Goal: Task Accomplishment & Management: Use online tool/utility

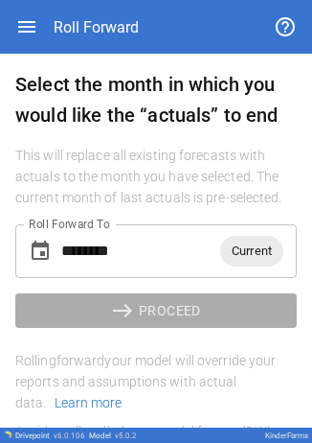
click at [234, 265] on div "Current" at bounding box center [251, 251] width 63 height 31
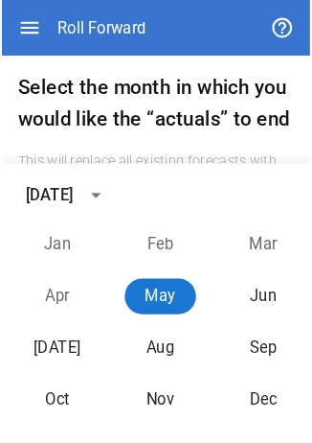
scroll to position [172, 0]
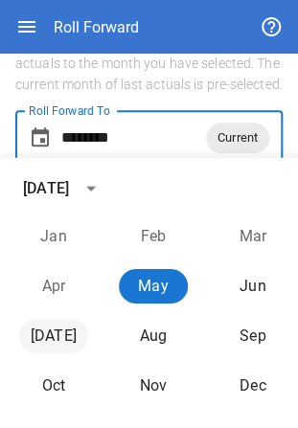
click at [82, 341] on button "[DATE]" at bounding box center [53, 336] width 69 height 35
type input "********"
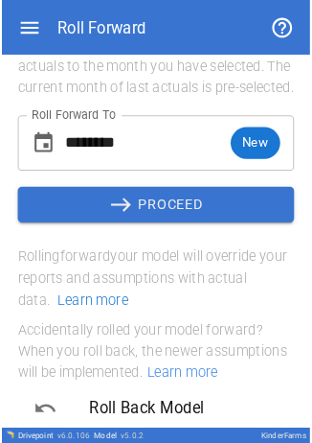
scroll to position [99, 0]
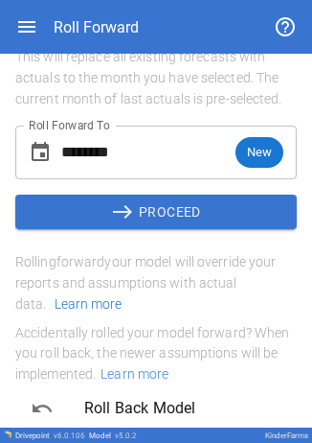
click at [139, 203] on button "east PROCEED" at bounding box center [156, 212] width 282 height 35
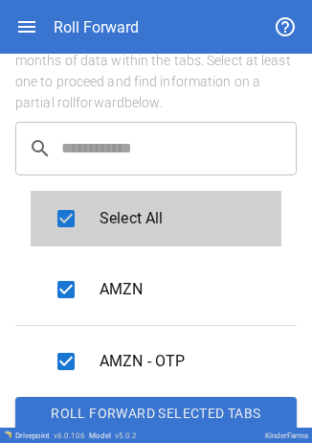
scroll to position [241, 0]
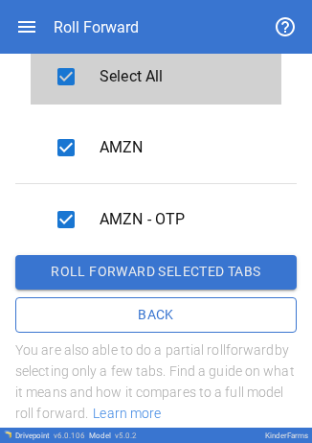
click at [160, 266] on button "Roll forward selected tabs" at bounding box center [156, 272] width 282 height 35
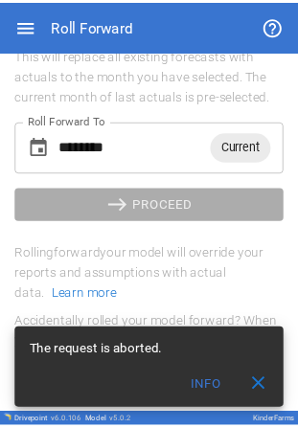
scroll to position [99, 0]
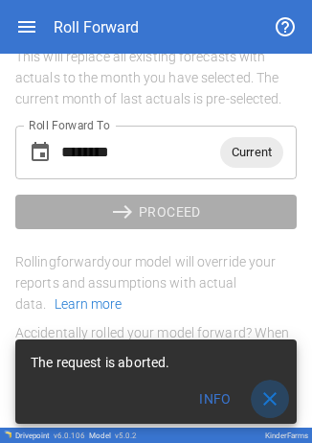
click at [270, 399] on span "close" at bounding box center [270, 398] width 23 height 23
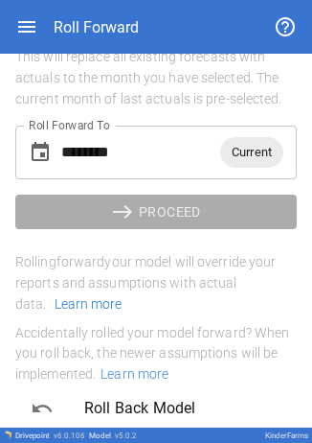
click at [224, 171] on div "******** Current Roll Forward To" at bounding box center [156, 153] width 282 height 54
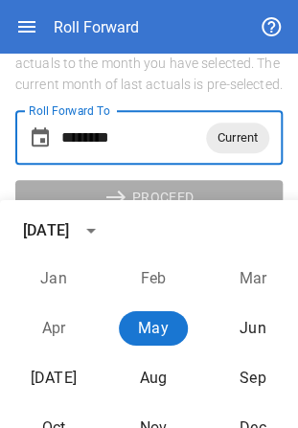
scroll to position [58, 0]
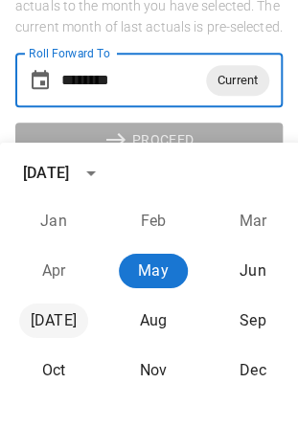
click at [49, 318] on button "[DATE]" at bounding box center [53, 321] width 69 height 35
type input "********"
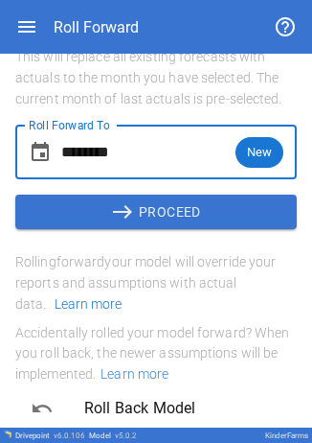
scroll to position [99, 0]
click at [136, 201] on button "east PROCEED" at bounding box center [156, 212] width 282 height 35
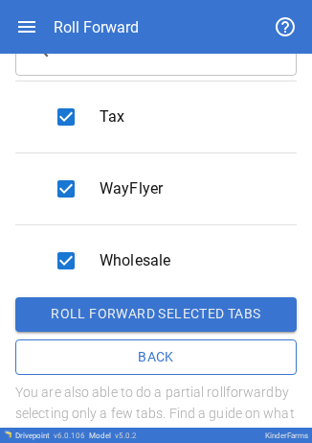
scroll to position [200, 0]
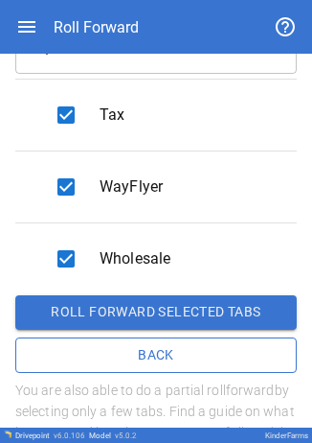
click at [30, 32] on icon "button" at bounding box center [26, 27] width 17 height 12
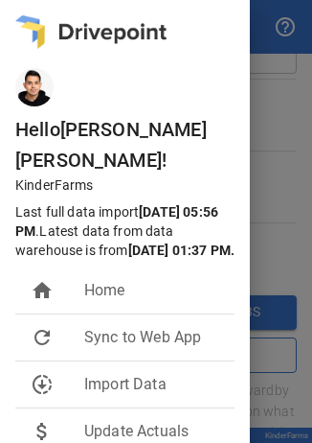
click at [117, 104] on div at bounding box center [125, 91] width 250 height 46
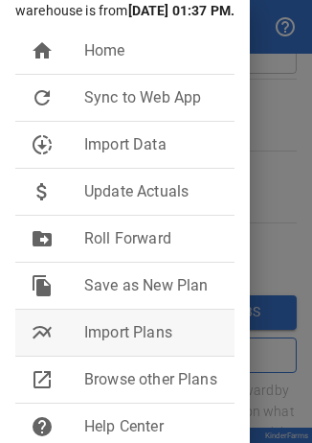
scroll to position [254, 0]
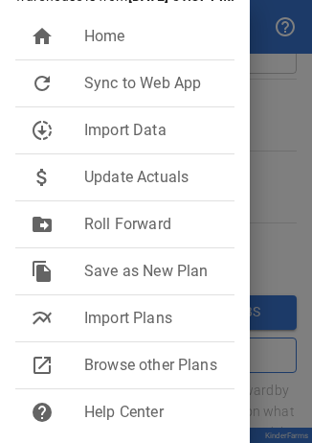
click at [268, 93] on div at bounding box center [156, 221] width 312 height 443
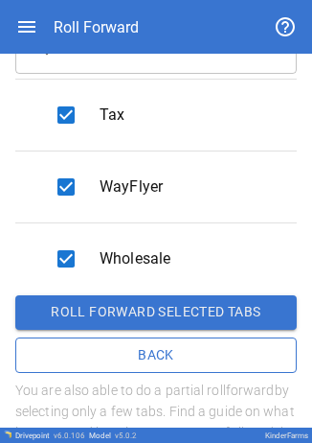
click at [105, 354] on button "Back" at bounding box center [156, 355] width 282 height 36
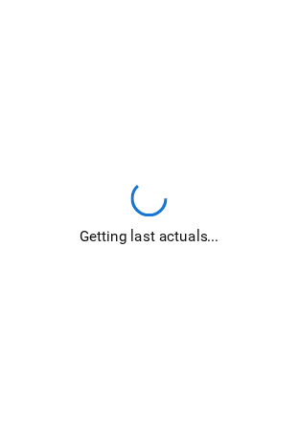
scroll to position [99, 0]
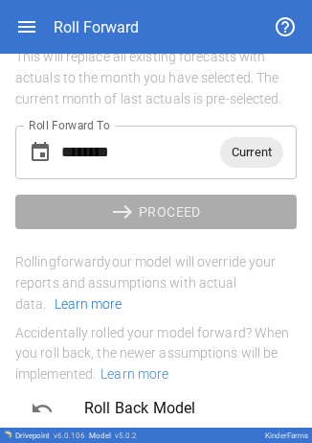
click at [228, 148] on span "Current" at bounding box center [251, 152] width 63 height 22
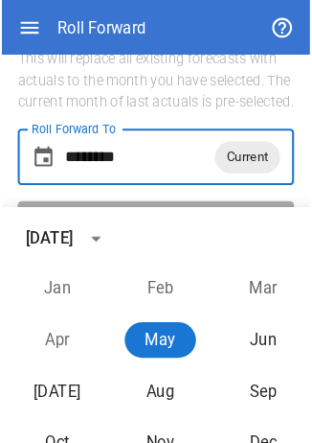
scroll to position [129, 0]
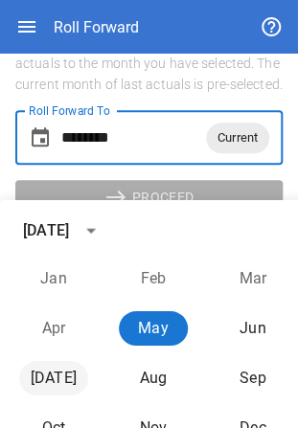
click at [48, 364] on button "[DATE]" at bounding box center [53, 378] width 69 height 35
type input "********"
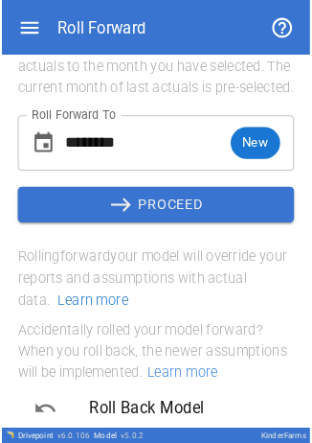
scroll to position [99, 0]
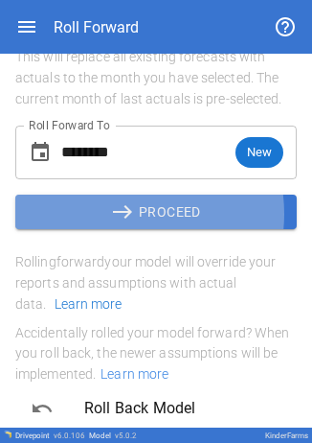
click at [121, 214] on span "east" at bounding box center [125, 211] width 28 height 23
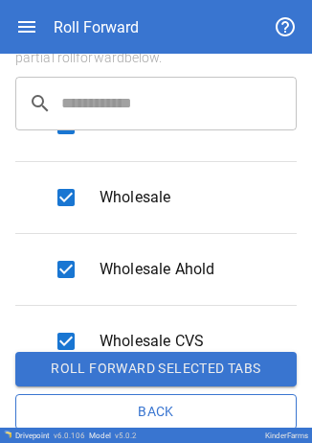
scroll to position [1191, 0]
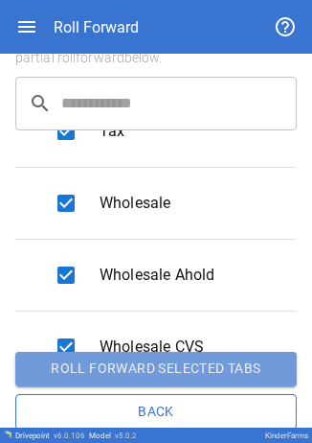
click at [162, 364] on button "Roll forward selected tabs" at bounding box center [156, 369] width 282 height 35
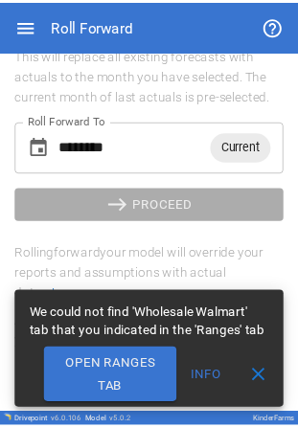
scroll to position [99, 0]
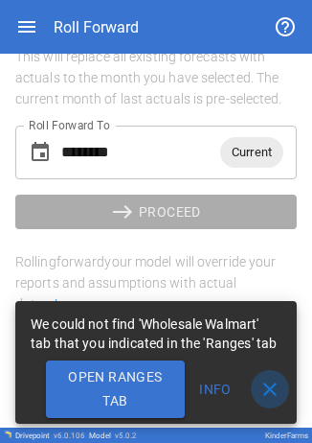
click at [267, 380] on span "close" at bounding box center [270, 389] width 23 height 23
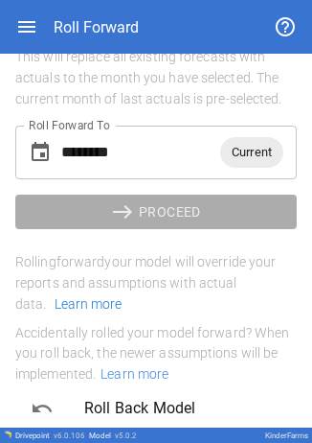
click at [229, 157] on span "Current" at bounding box center [251, 152] width 63 height 22
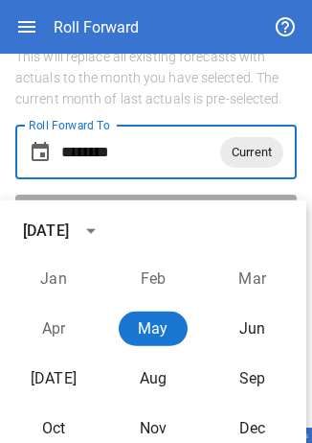
scroll to position [129, 0]
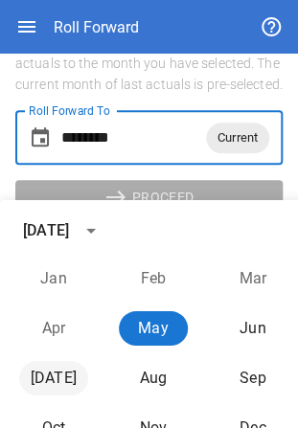
click at [56, 376] on button "[DATE]" at bounding box center [53, 378] width 69 height 35
type input "********"
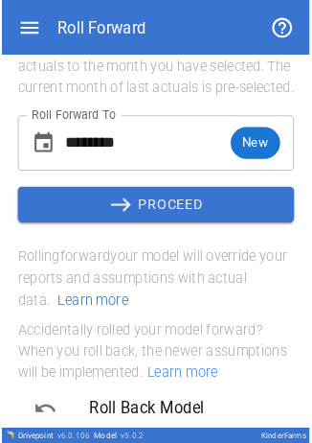
scroll to position [99, 0]
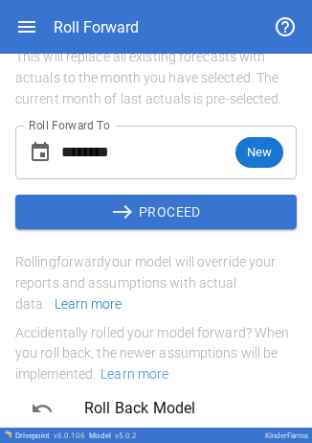
click at [150, 116] on div "Roll Forward To ******** New Roll Forward To" at bounding box center [156, 144] width 282 height 69
click at [131, 211] on button "east PROCEED" at bounding box center [156, 212] width 282 height 35
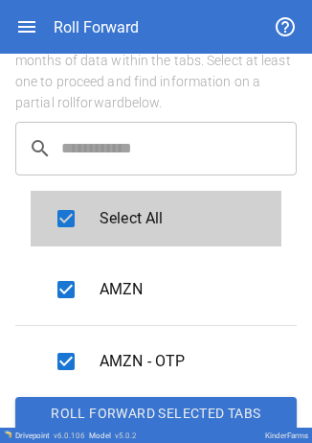
scroll to position [241, 0]
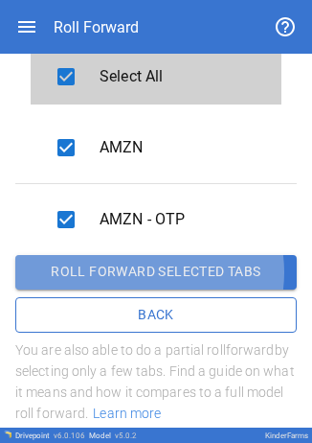
click at [140, 272] on button "Roll forward selected tabs" at bounding box center [156, 272] width 282 height 35
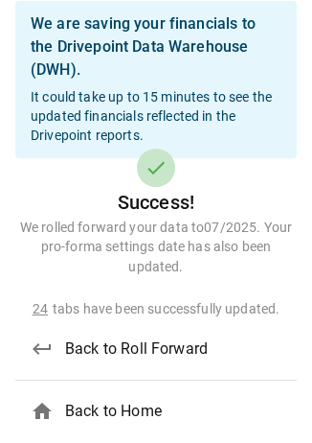
scroll to position [99, 0]
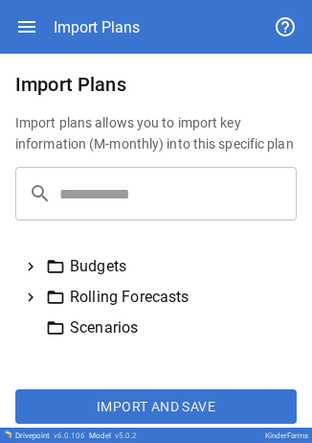
scroll to position [10, 0]
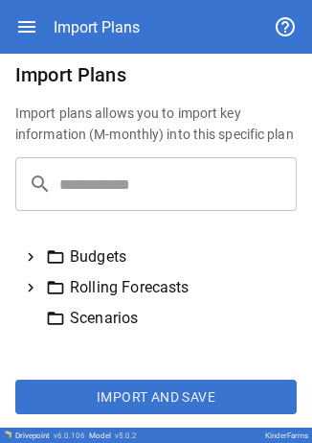
click at [30, 254] on icon at bounding box center [31, 257] width 6 height 9
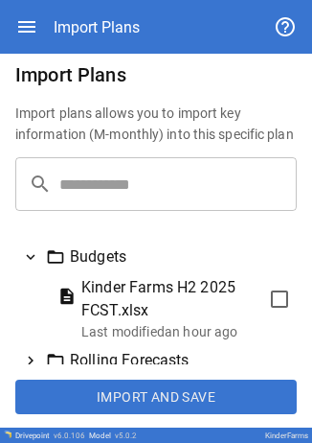
scroll to position [42, 0]
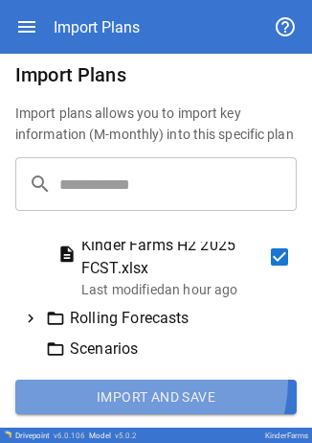
click at [142, 380] on button "Import and Save" at bounding box center [156, 397] width 282 height 35
